Goal: Check status

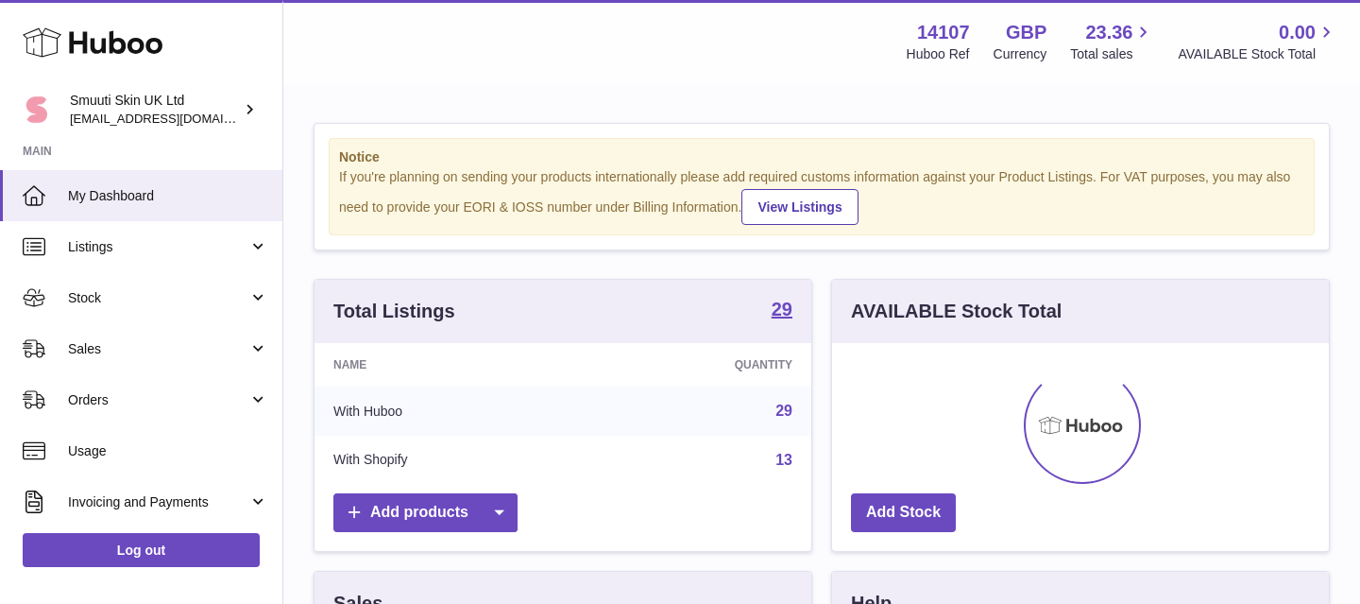
scroll to position [295, 497]
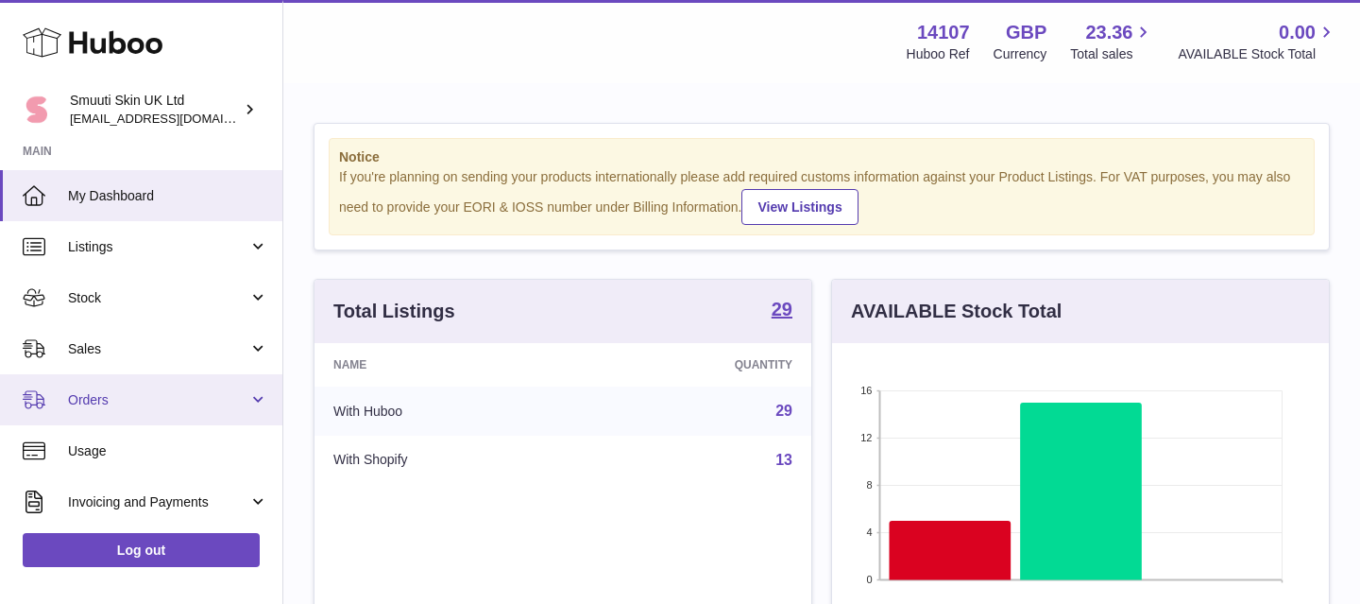
click at [256, 388] on link "Orders" at bounding box center [141, 399] width 282 height 51
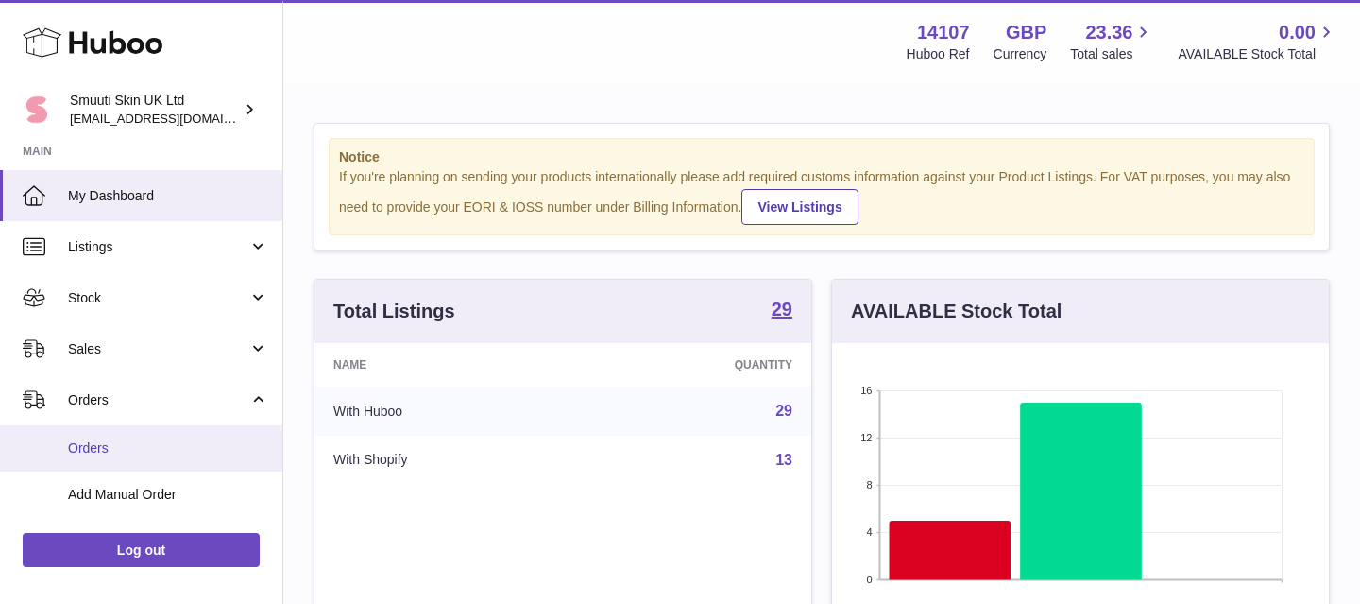
click at [100, 448] on span "Orders" at bounding box center [168, 448] width 200 height 18
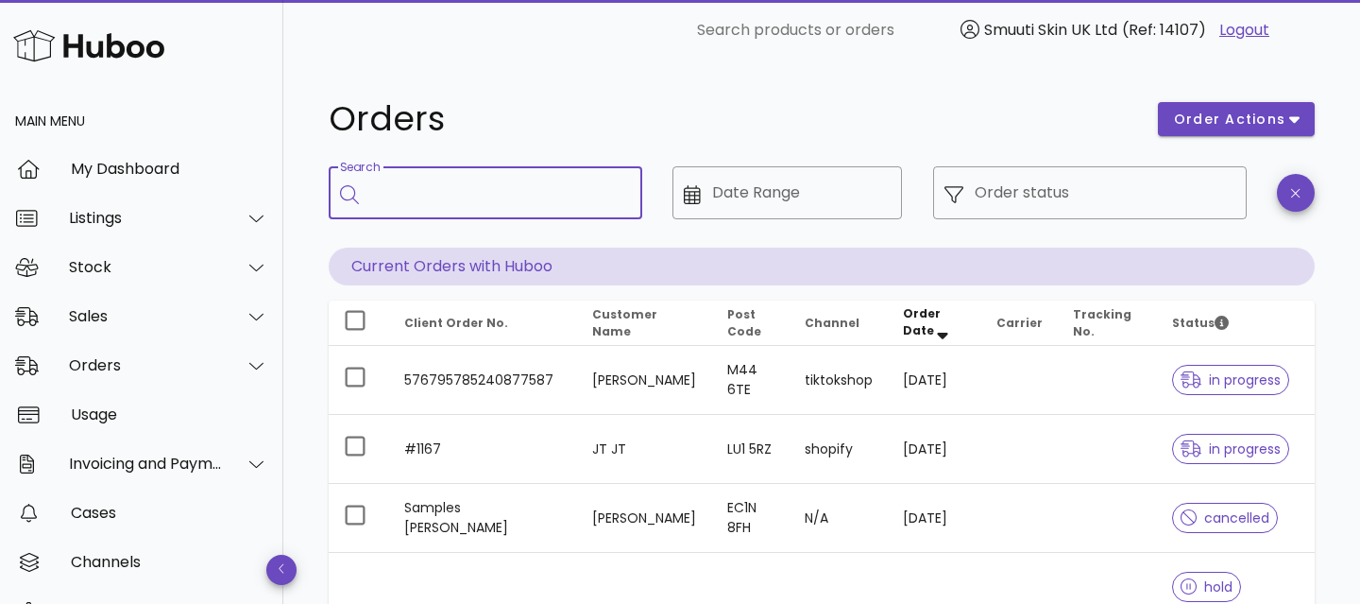
click at [493, 195] on input "Search" at bounding box center [498, 193] width 257 height 30
type input "*****"
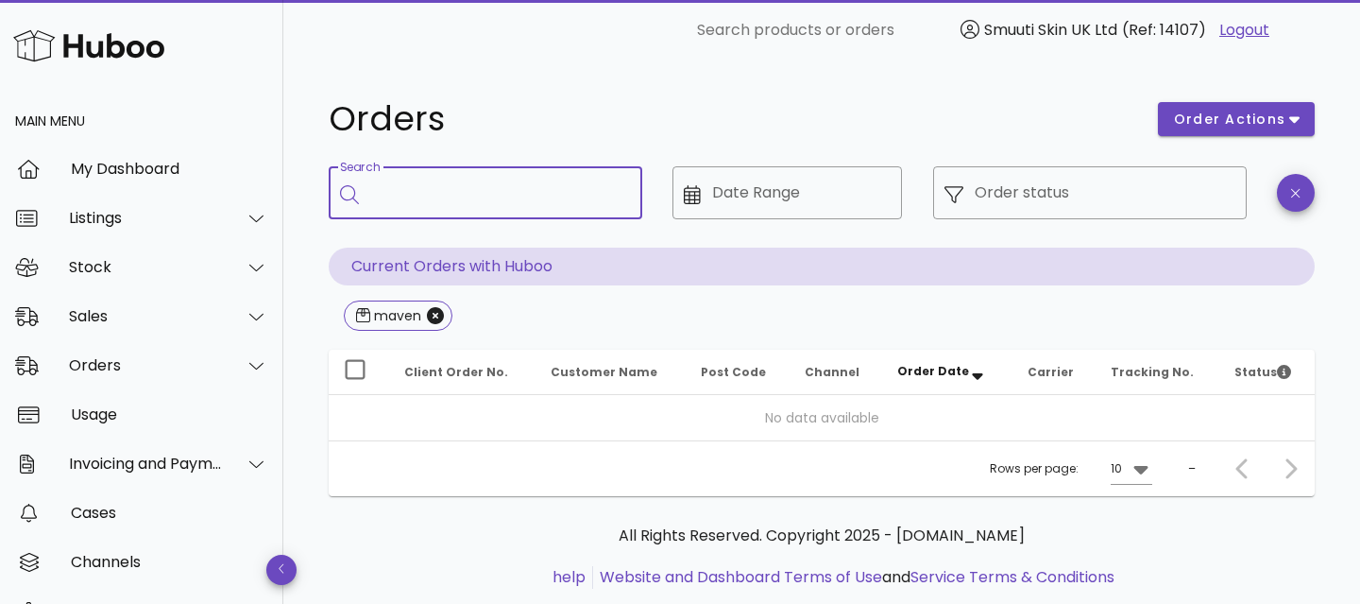
click at [489, 196] on input "Search" at bounding box center [498, 193] width 257 height 30
type input "******"
click at [435, 313] on icon "Close" at bounding box center [435, 315] width 17 height 17
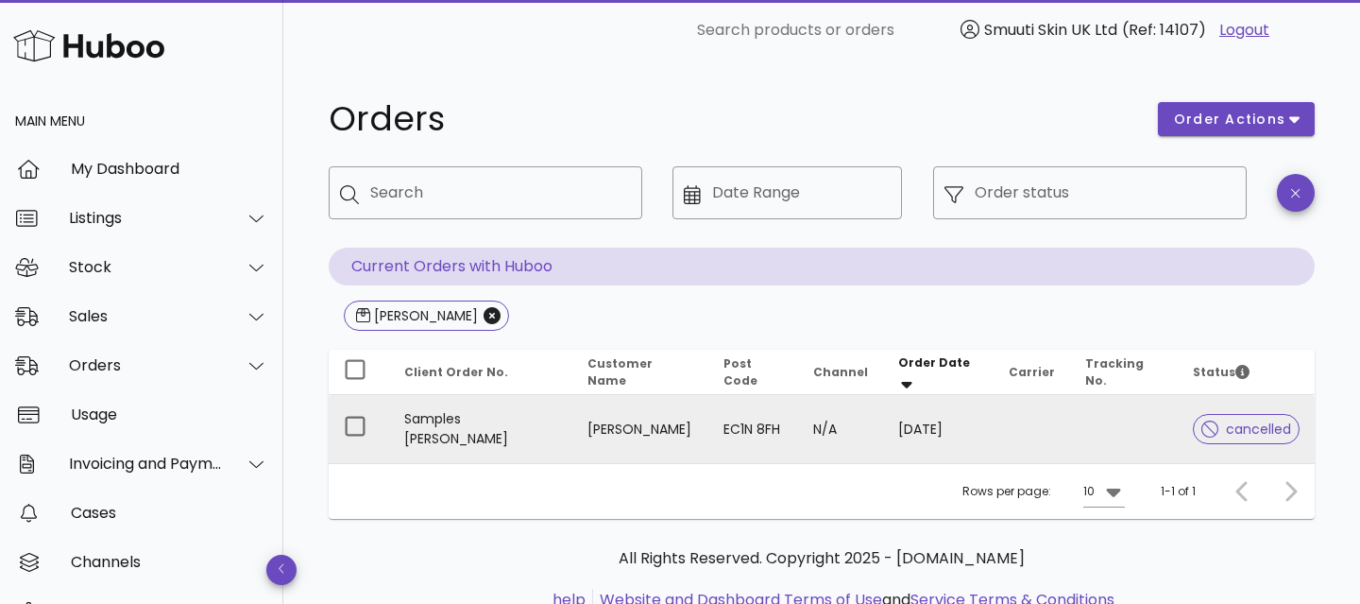
click at [798, 428] on td "N/A" at bounding box center [840, 429] width 85 height 68
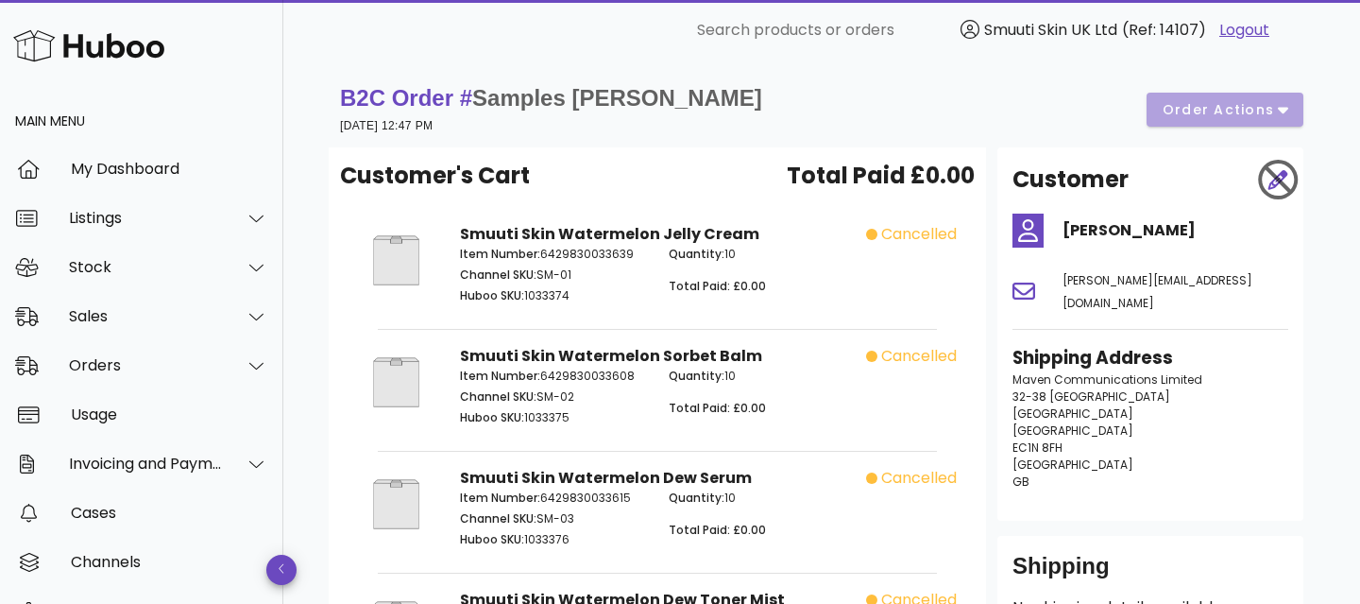
click at [1271, 106] on div "B2C Order # Samples Martin 29 September 2025 at 12:47 PM order actions" at bounding box center [822, 109] width 964 height 53
click at [1278, 112] on div "B2C Order # Samples Martin 29 September 2025 at 12:47 PM order actions" at bounding box center [822, 109] width 964 height 53
click at [1277, 179] on div at bounding box center [1275, 179] width 50 height 57
